Goal: Information Seeking & Learning: Learn about a topic

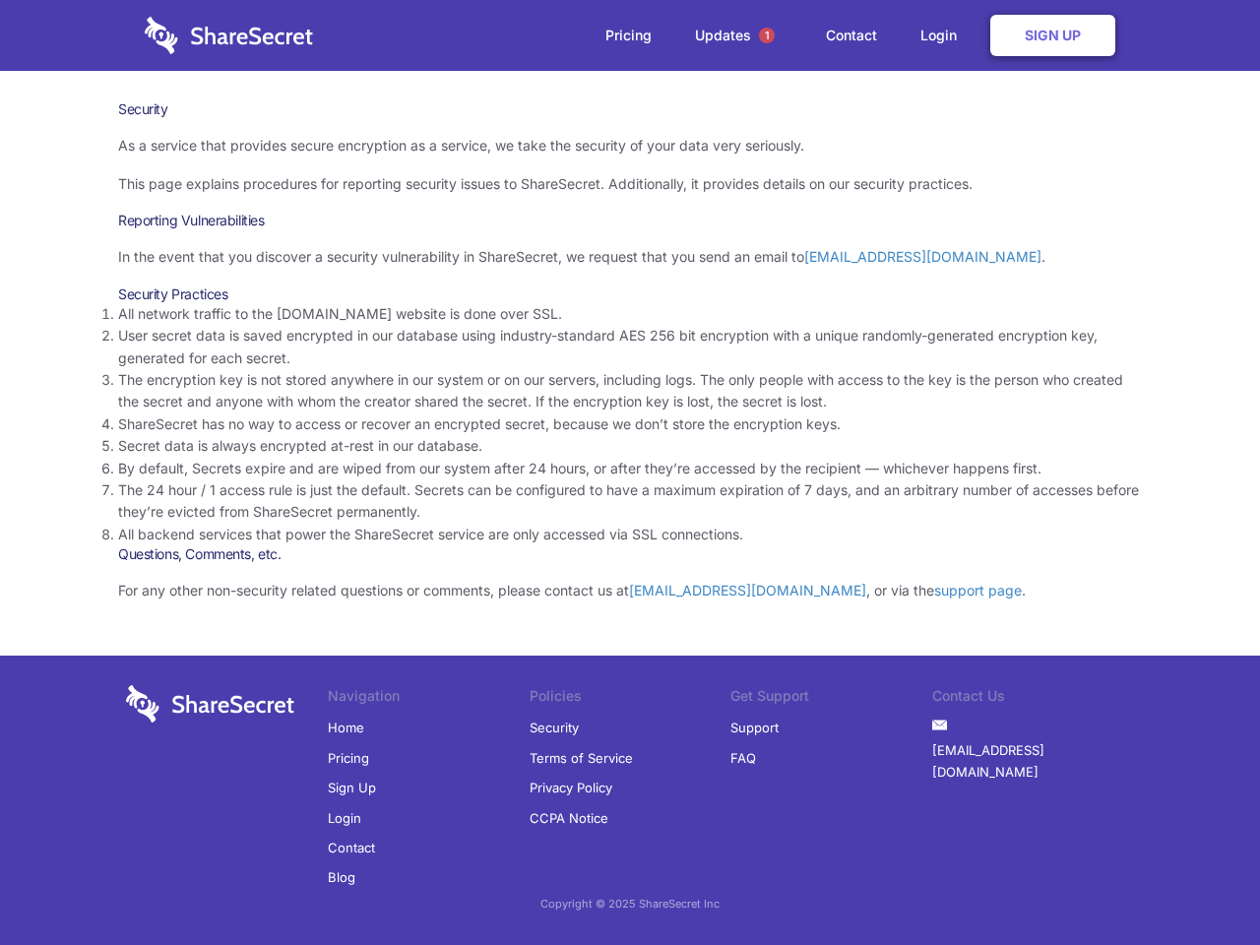
click at [630, 472] on li "By default, Secrets expire and are wiped from our system after 24 hours, or aft…" at bounding box center [630, 469] width 1024 height 22
click at [767, 35] on span "1" at bounding box center [767, 36] width 16 height 16
